Goal: Transaction & Acquisition: Purchase product/service

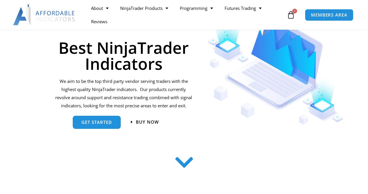
scroll to position [87, 0]
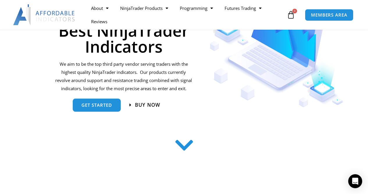
click at [151, 106] on span "Buy now" at bounding box center [147, 105] width 25 height 5
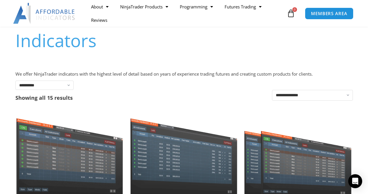
scroll to position [58, 0]
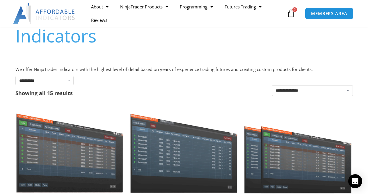
click at [310, 179] on img at bounding box center [298, 150] width 108 height 86
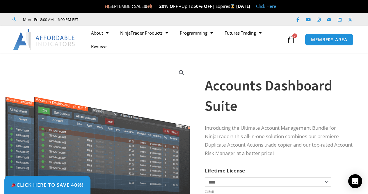
click at [24, 44] on img at bounding box center [44, 39] width 62 height 21
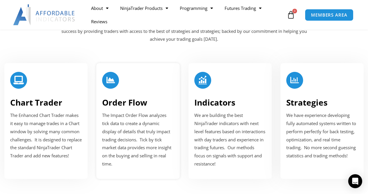
scroll to position [727, 0]
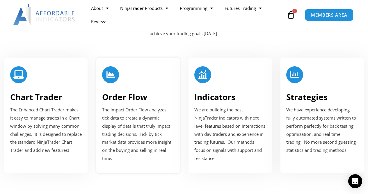
click at [151, 140] on span "The Impact Order Flow analyzes tick data to create a dynamic display of details…" at bounding box center [136, 134] width 69 height 54
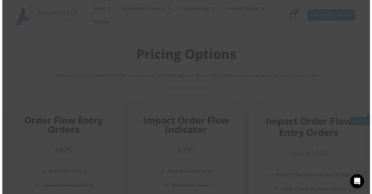
scroll to position [991, 0]
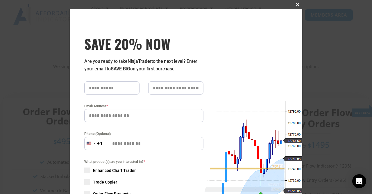
click at [300, 1] on button "Close this module" at bounding box center [297, 4] width 9 height 9
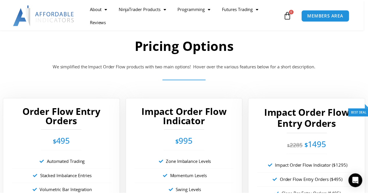
scroll to position [988, 0]
